Goal: Find specific page/section: Find specific page/section

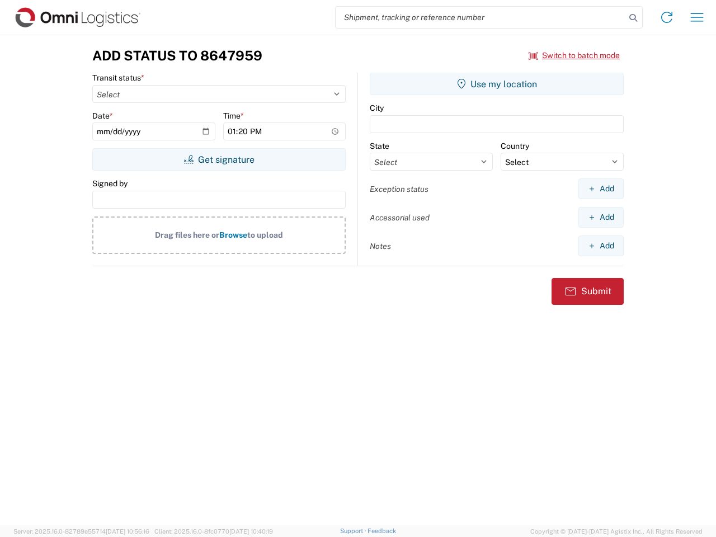
click at [480, 17] on input "search" at bounding box center [481, 17] width 290 height 21
click at [633, 18] on icon at bounding box center [633, 18] width 16 height 16
click at [667, 17] on icon at bounding box center [667, 17] width 18 height 18
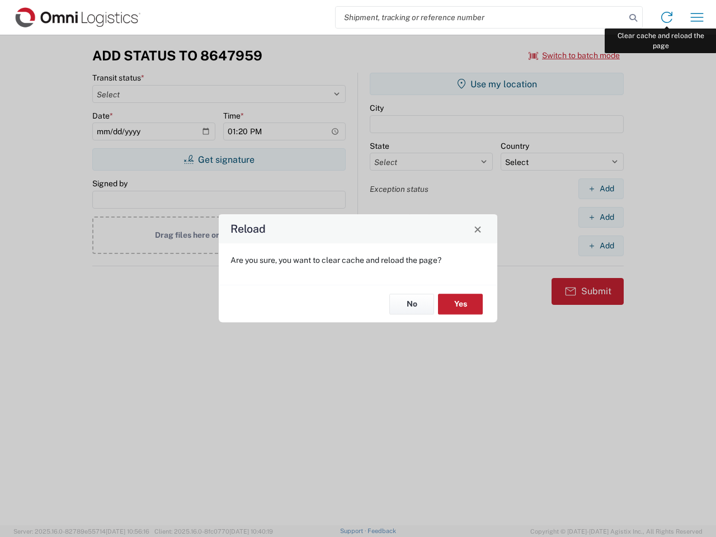
click at [697, 17] on div "Reload Are you sure, you want to clear cache and reload the page? No Yes" at bounding box center [358, 268] width 716 height 537
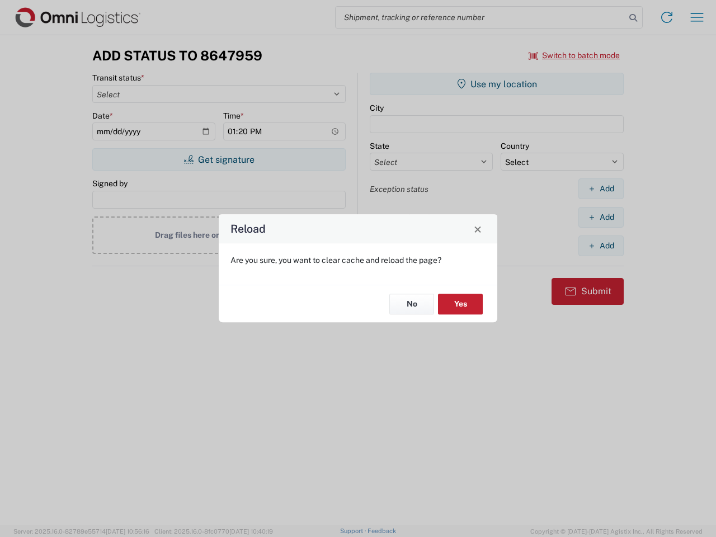
click at [574, 55] on div "Reload Are you sure, you want to clear cache and reload the page? No Yes" at bounding box center [358, 268] width 716 height 537
click at [219, 159] on div "Reload Are you sure, you want to clear cache and reload the page? No Yes" at bounding box center [358, 268] width 716 height 537
click at [497, 84] on div "Reload Are you sure, you want to clear cache and reload the page? No Yes" at bounding box center [358, 268] width 716 height 537
click at [601, 188] on div "Reload Are you sure, you want to clear cache and reload the page? No Yes" at bounding box center [358, 268] width 716 height 537
click at [601, 217] on div "Reload Are you sure, you want to clear cache and reload the page? No Yes" at bounding box center [358, 268] width 716 height 537
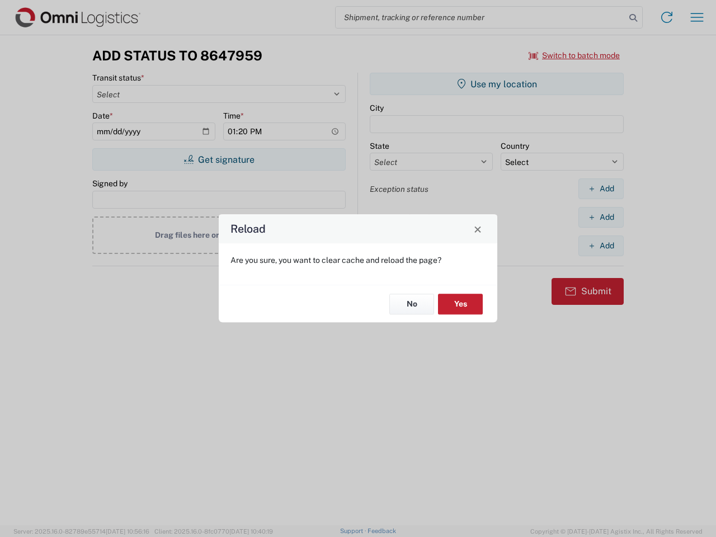
click at [601, 245] on div "Reload Are you sure, you want to clear cache and reload the page? No Yes" at bounding box center [358, 268] width 716 height 537
